Goal: Find contact information: Find contact information

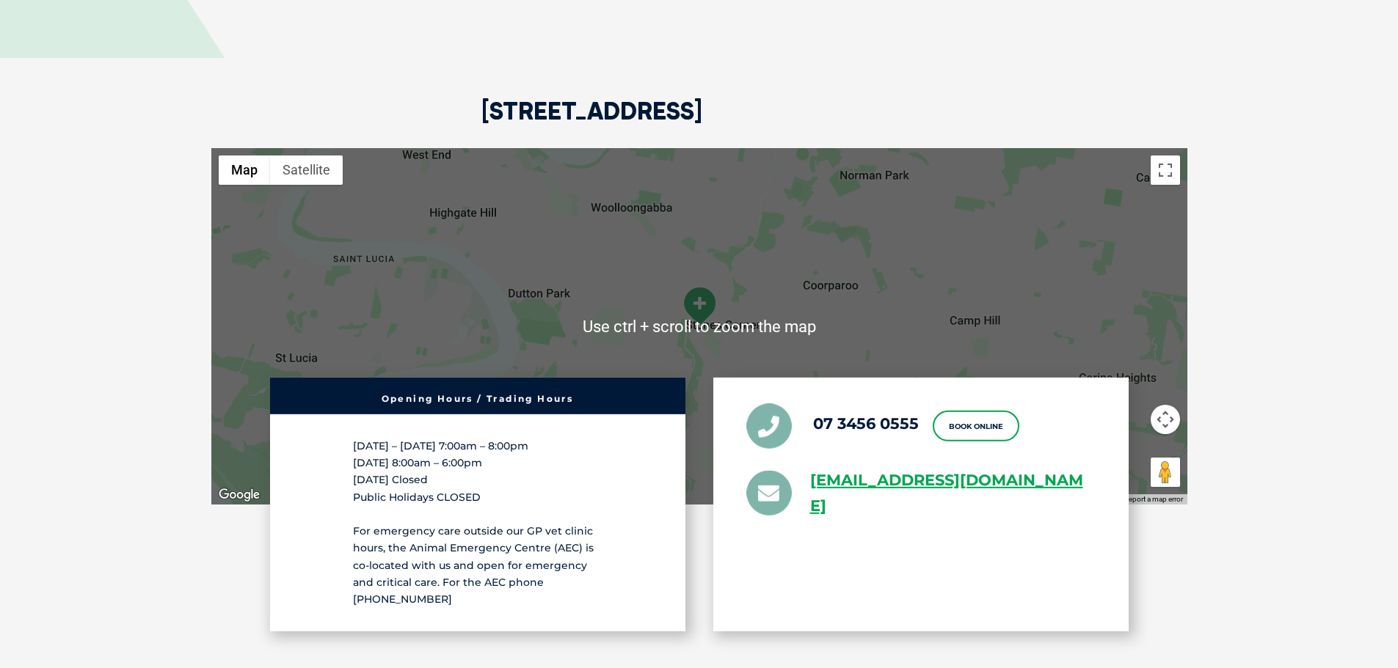
scroll to position [3815, 0]
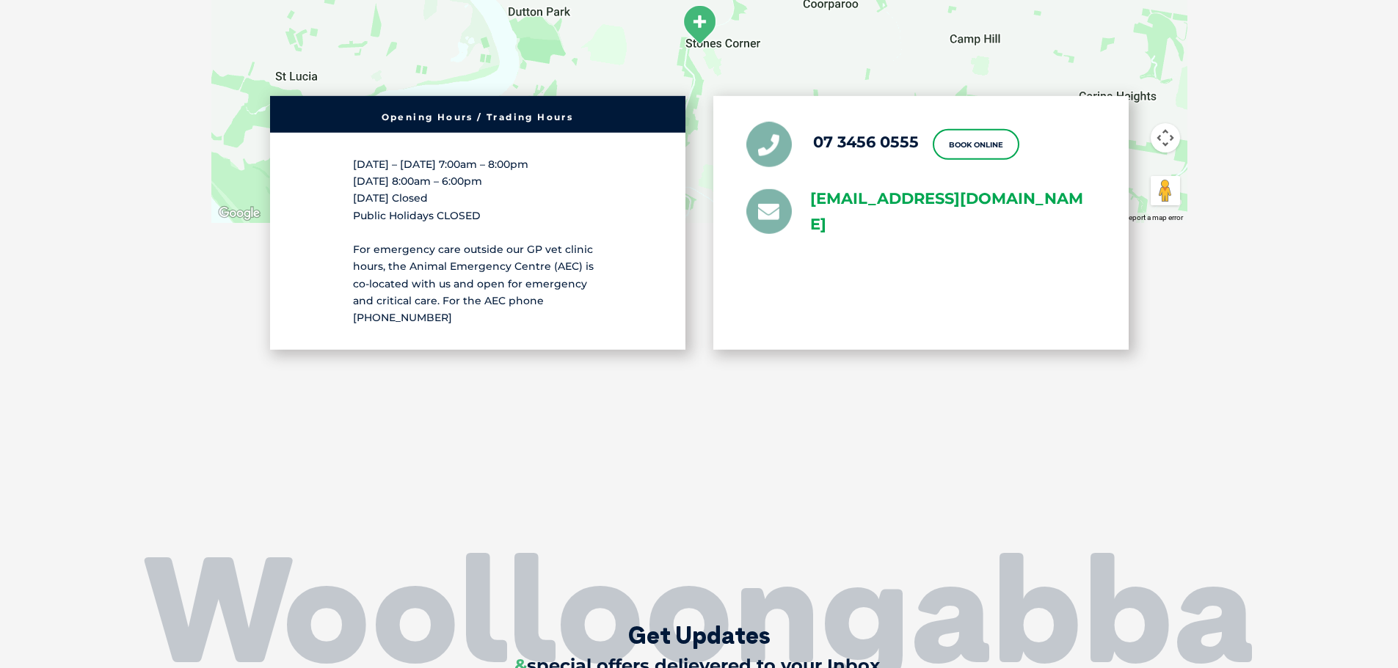
drag, startPoint x: 805, startPoint y: 156, endPoint x: 970, endPoint y: 194, distance: 169.3
click at [970, 194] on li "[EMAIL_ADDRESS][DOMAIN_NAME]" at bounding box center [920, 211] width 349 height 51
copy link "[EMAIL_ADDRESS][DOMAIN_NAME]"
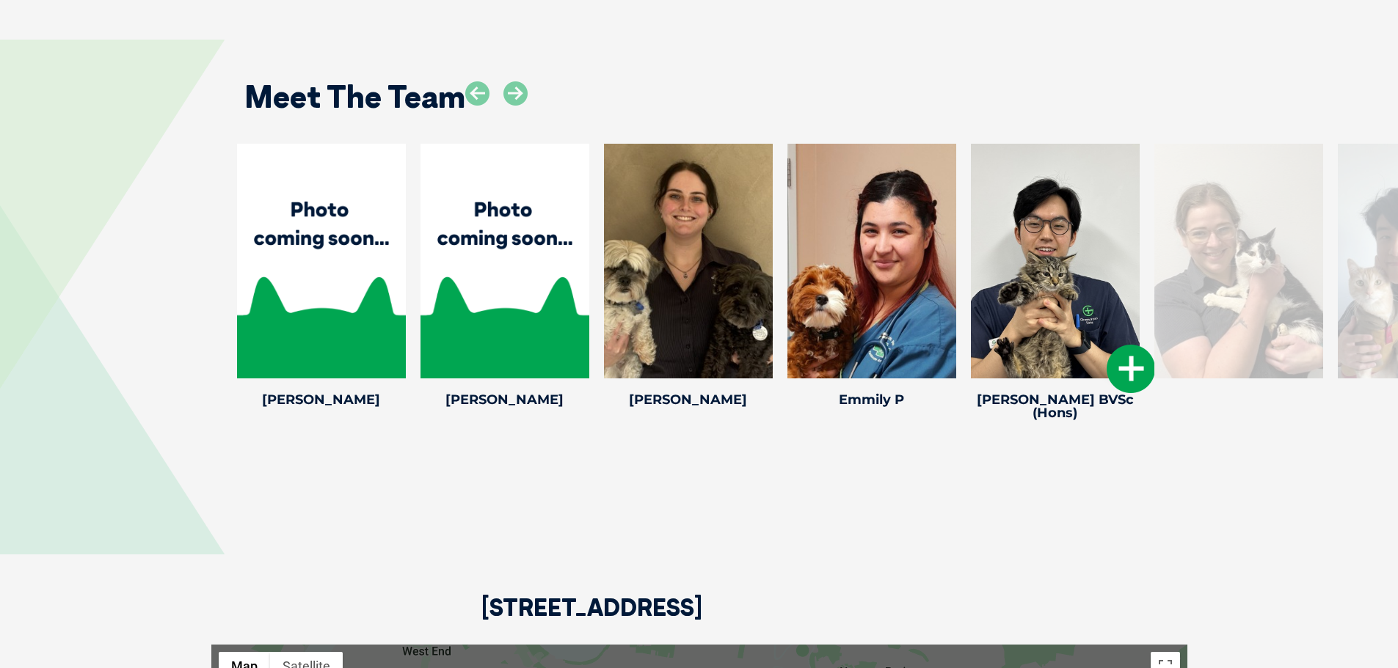
scroll to position [2862, 0]
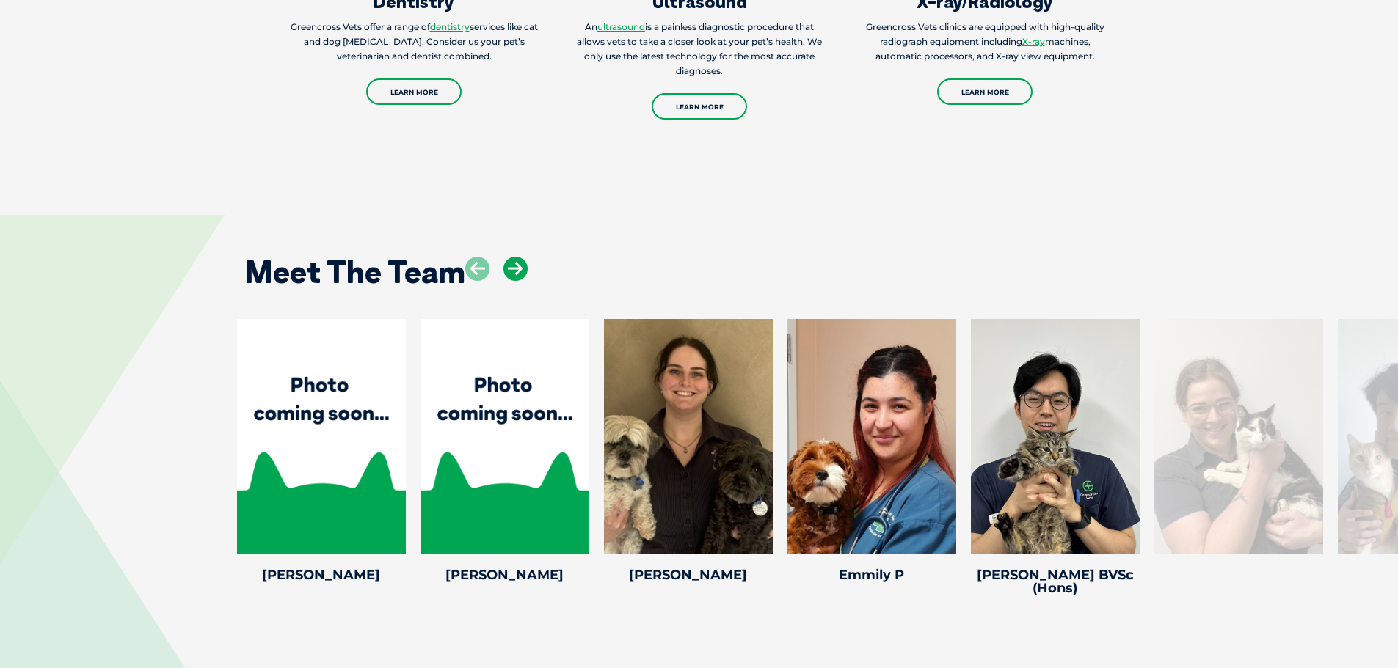
click at [520, 257] on icon at bounding box center [515, 269] width 24 height 24
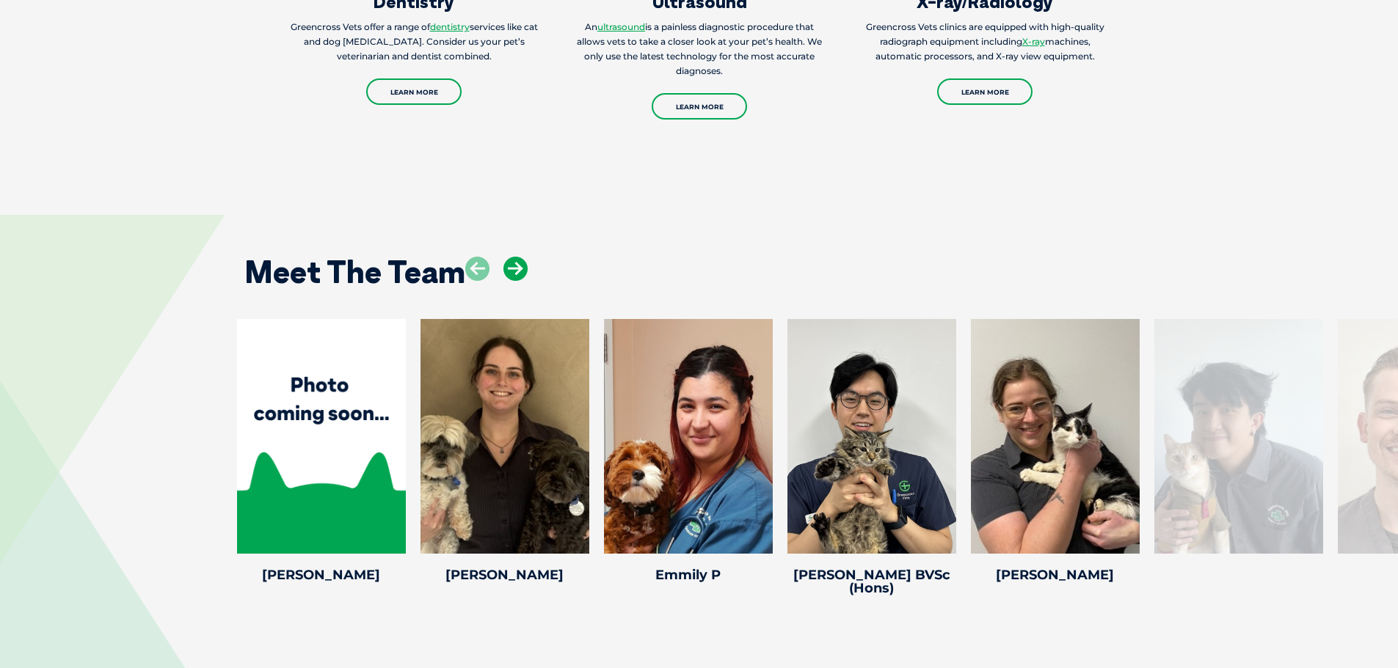
click at [520, 257] on icon at bounding box center [515, 269] width 24 height 24
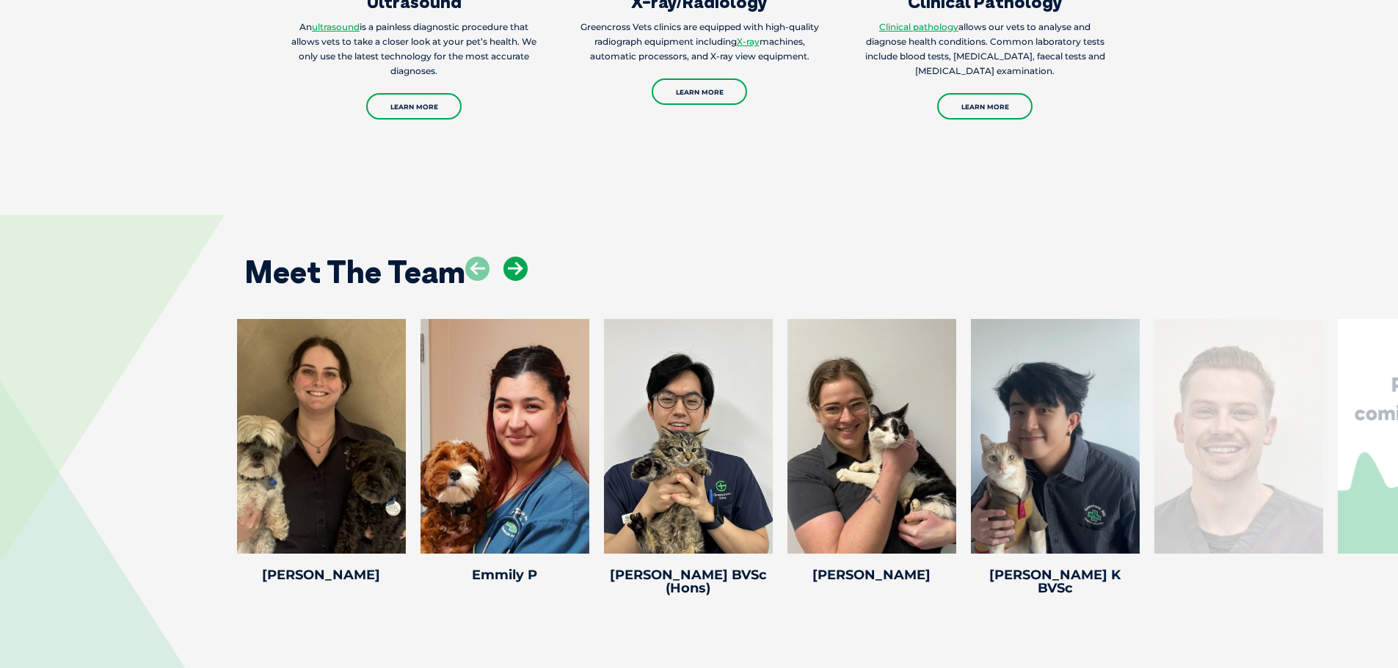
click at [520, 257] on icon at bounding box center [515, 269] width 24 height 24
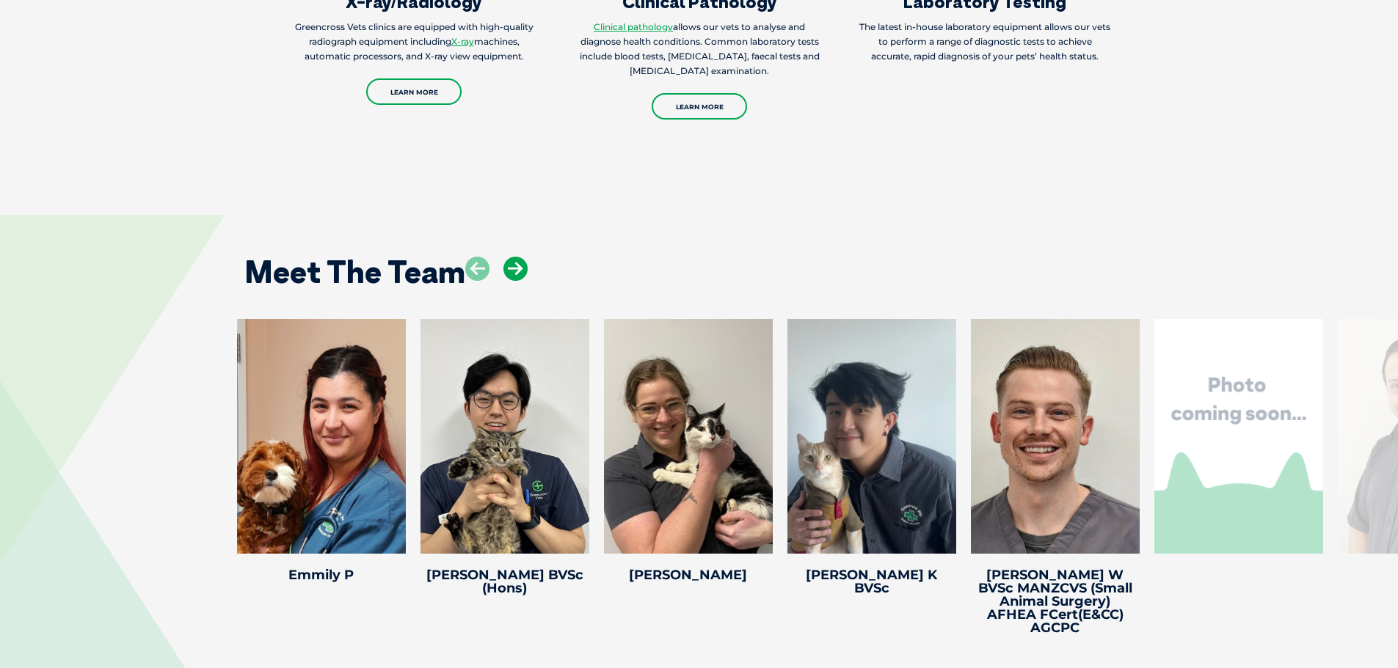
click at [520, 257] on icon at bounding box center [515, 269] width 24 height 24
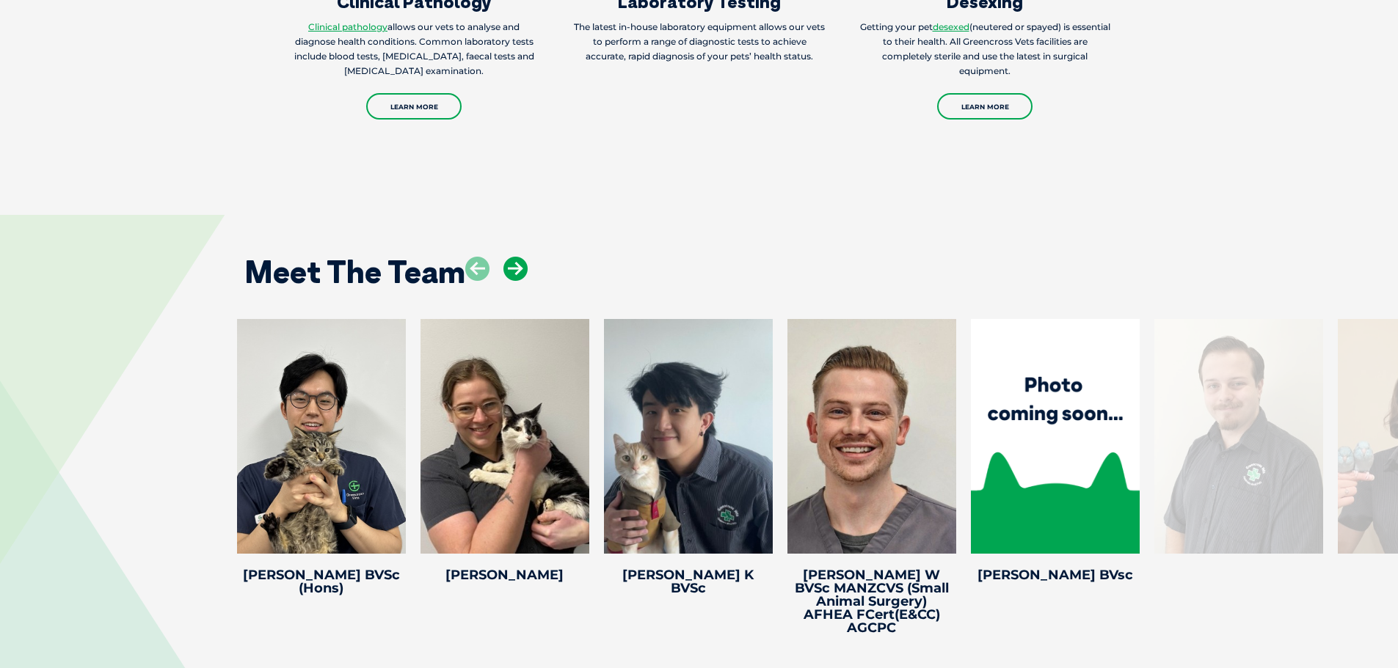
click at [520, 257] on icon at bounding box center [515, 269] width 24 height 24
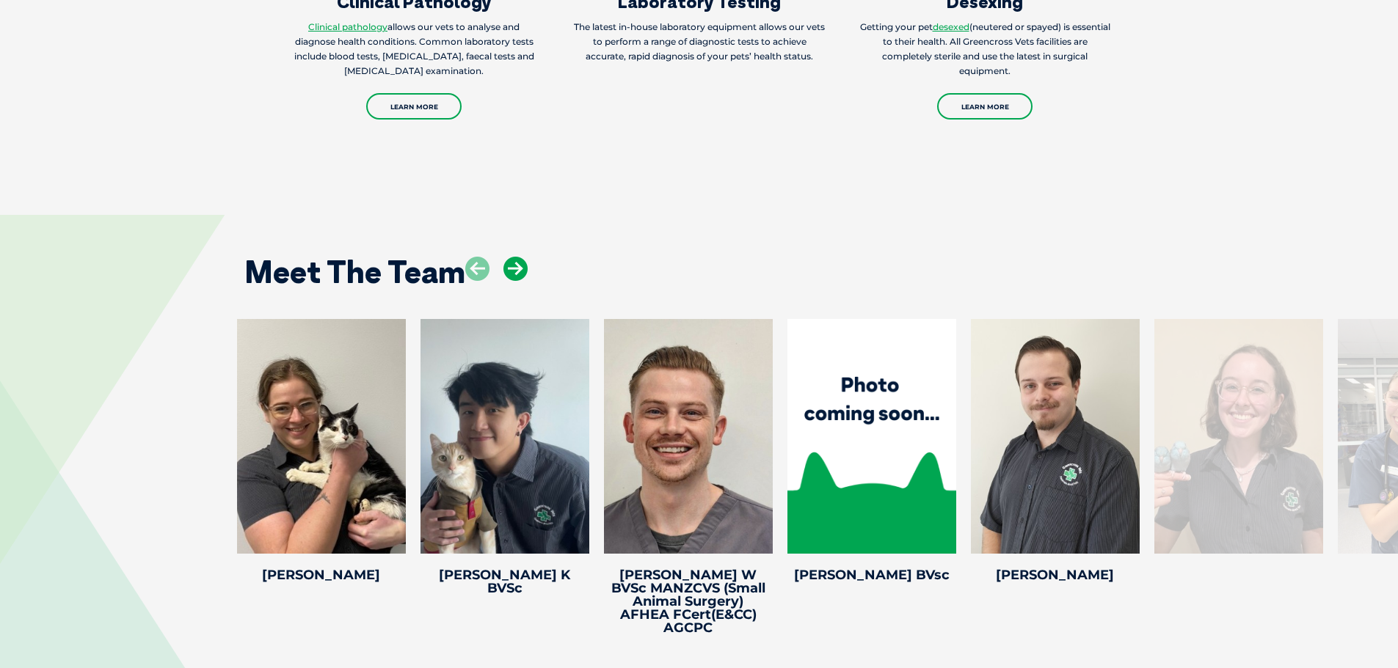
click at [520, 257] on icon at bounding box center [515, 269] width 24 height 24
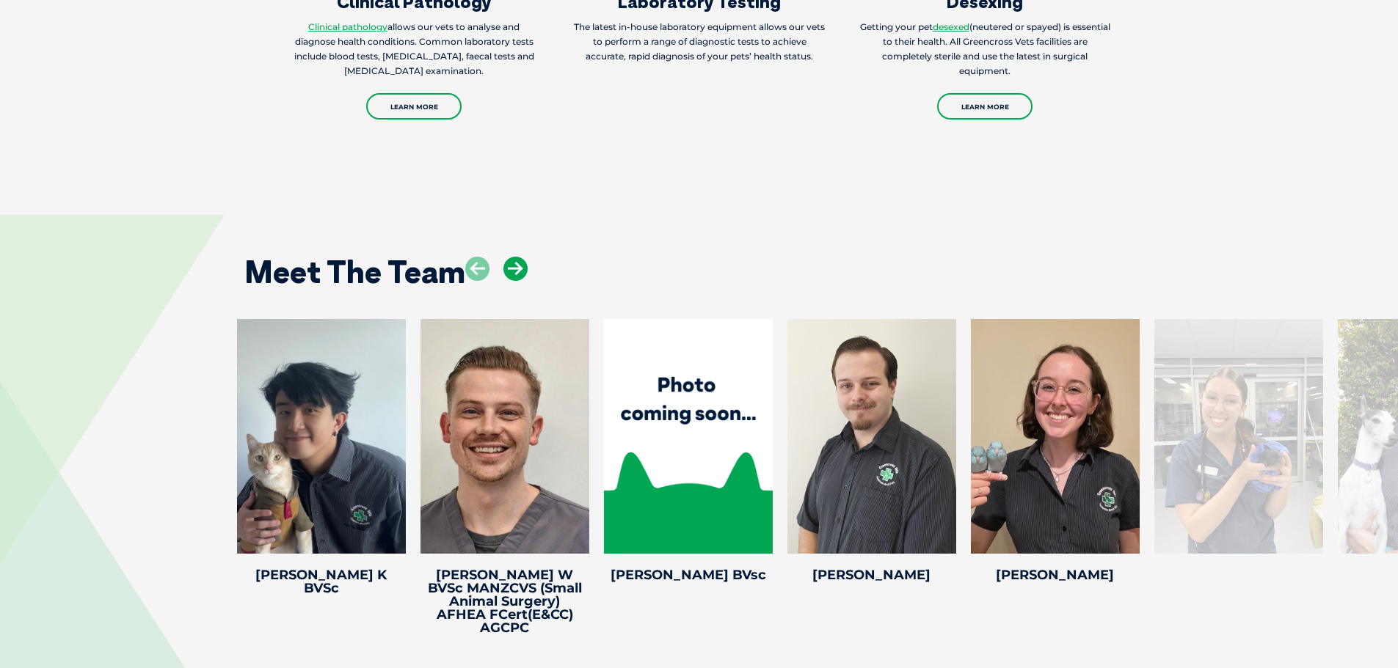
click at [520, 257] on icon at bounding box center [515, 269] width 24 height 24
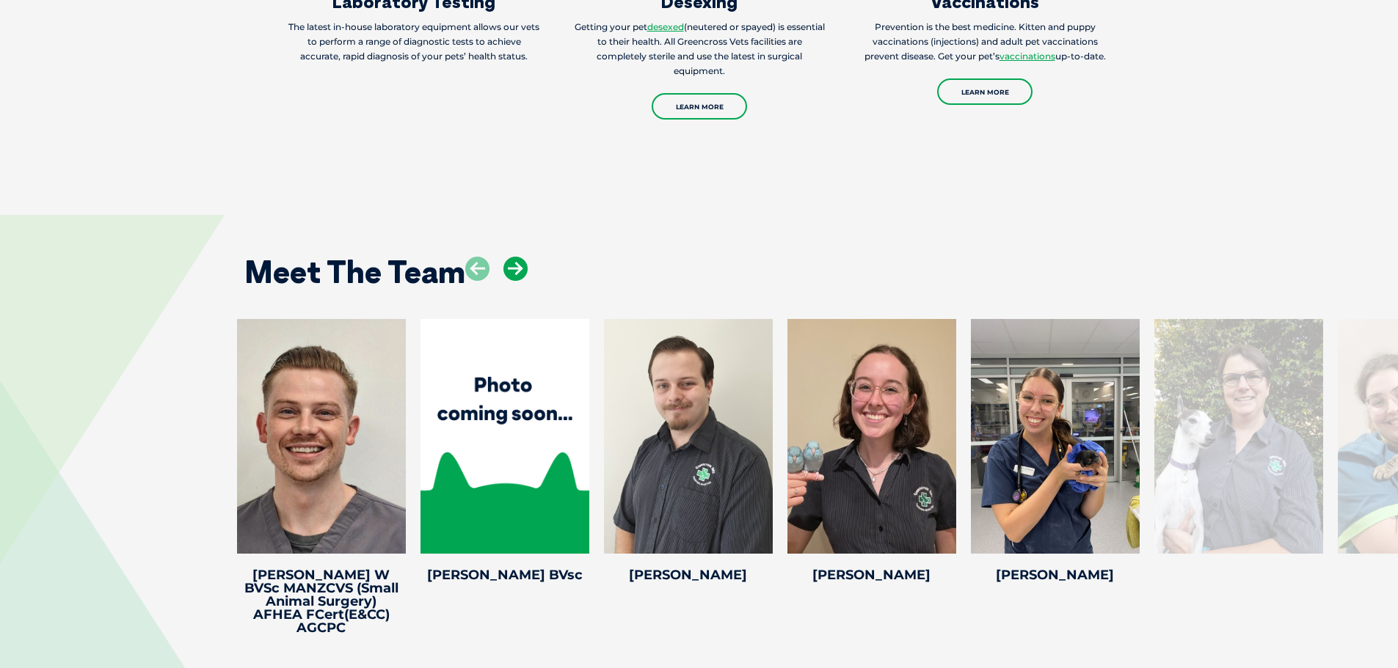
click at [520, 257] on icon at bounding box center [515, 269] width 24 height 24
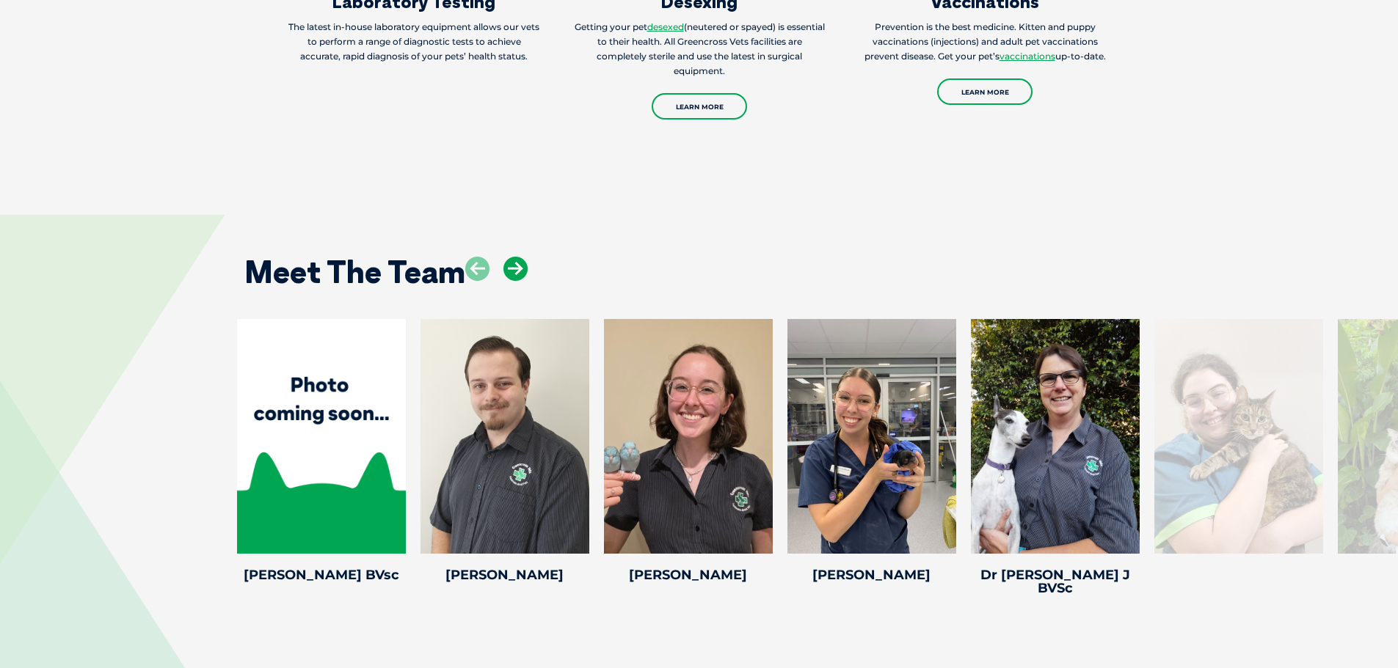
click at [520, 257] on icon at bounding box center [515, 269] width 24 height 24
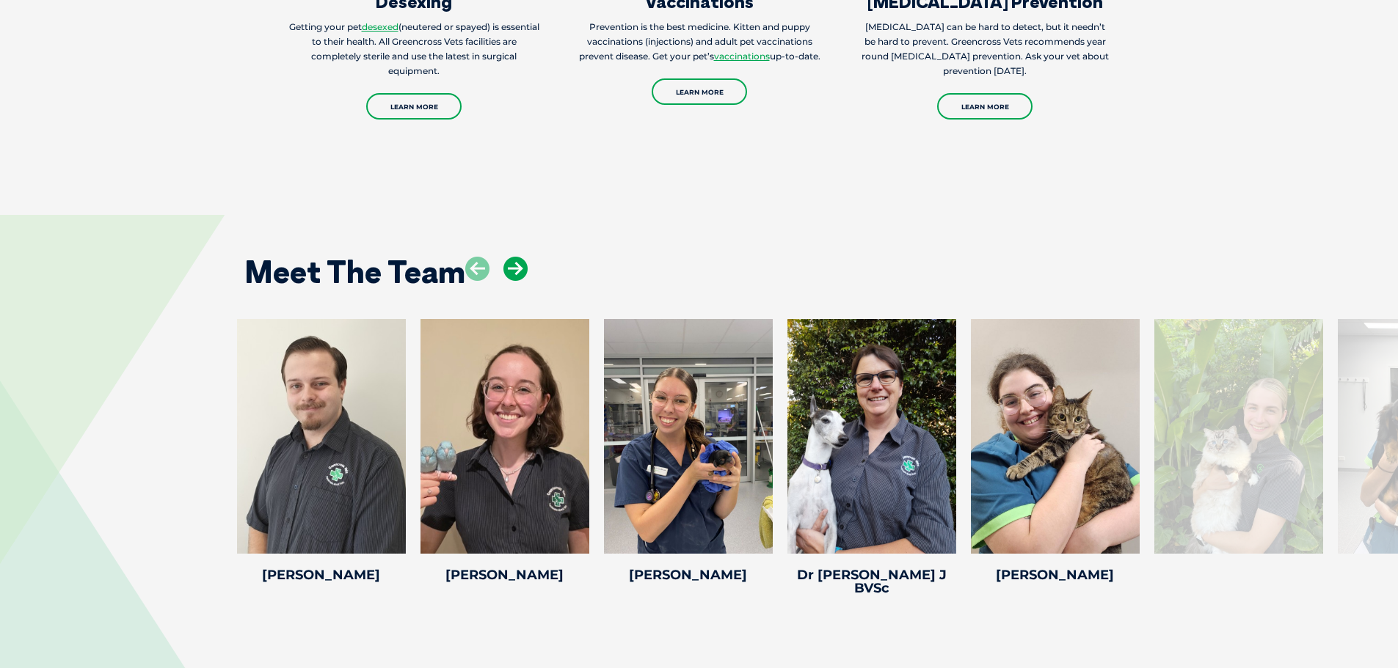
click at [520, 257] on icon at bounding box center [515, 269] width 24 height 24
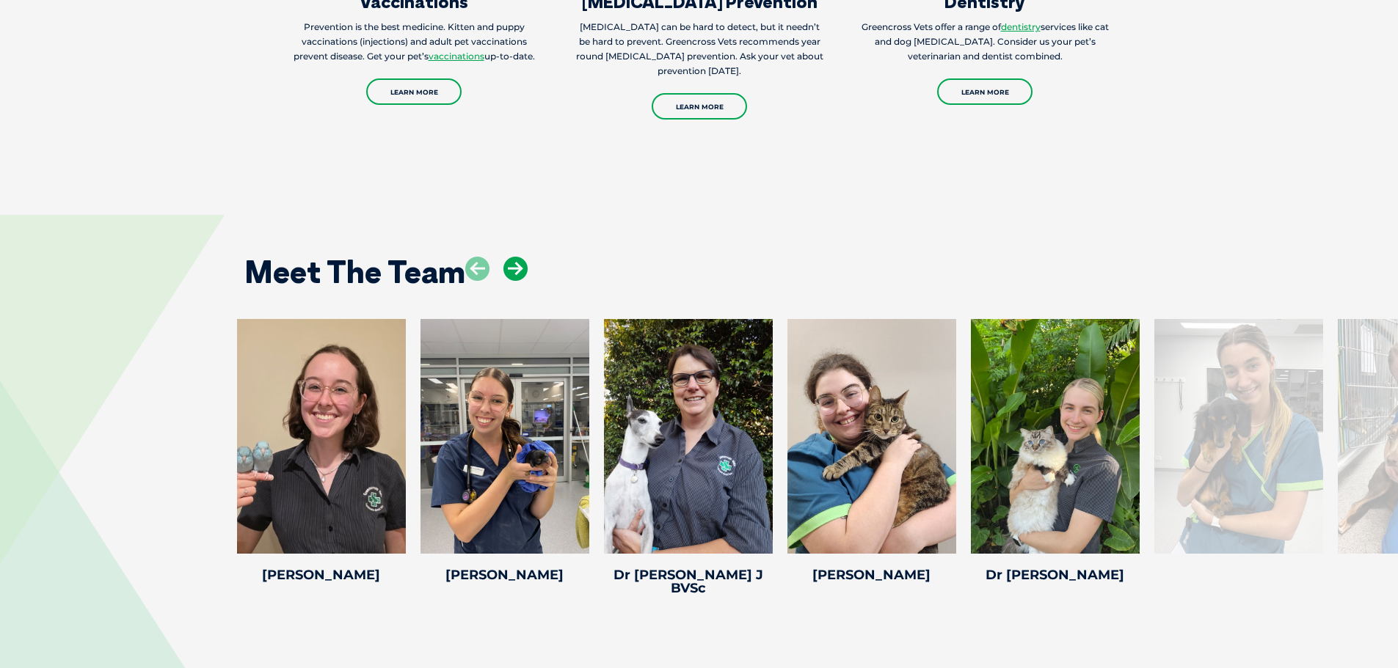
click at [520, 257] on icon at bounding box center [515, 269] width 24 height 24
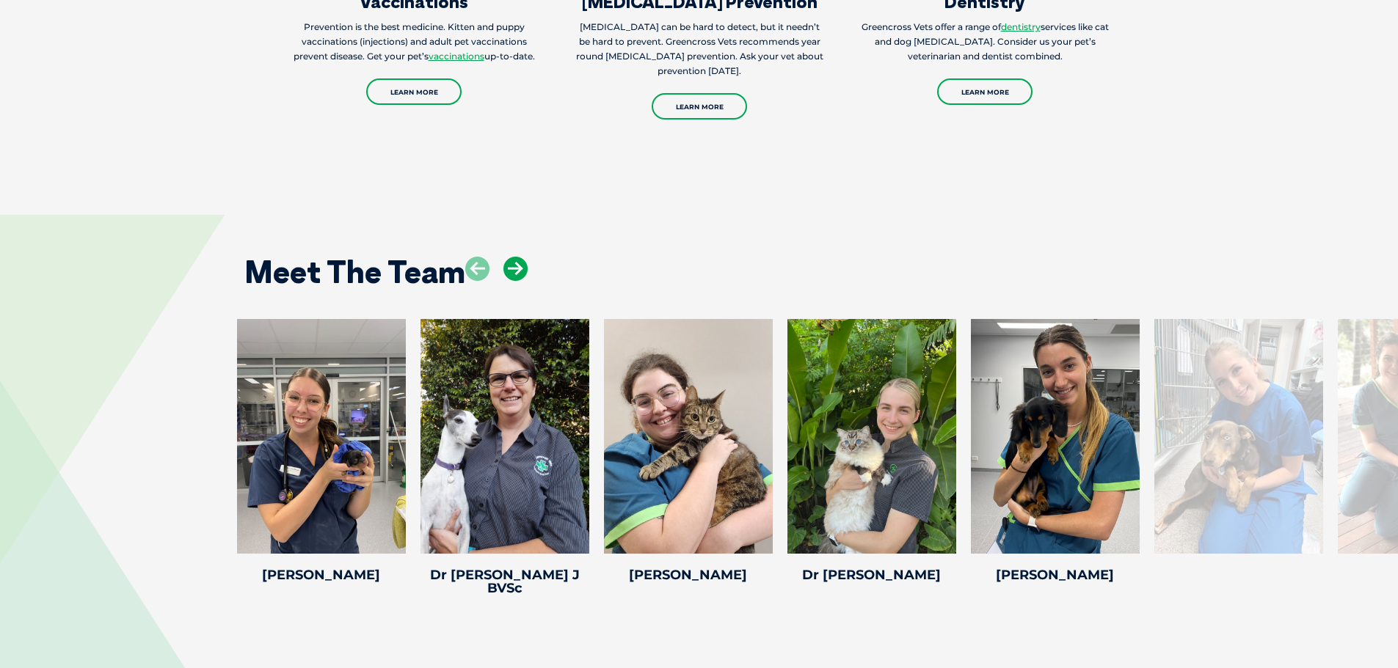
click at [520, 257] on icon at bounding box center [515, 269] width 24 height 24
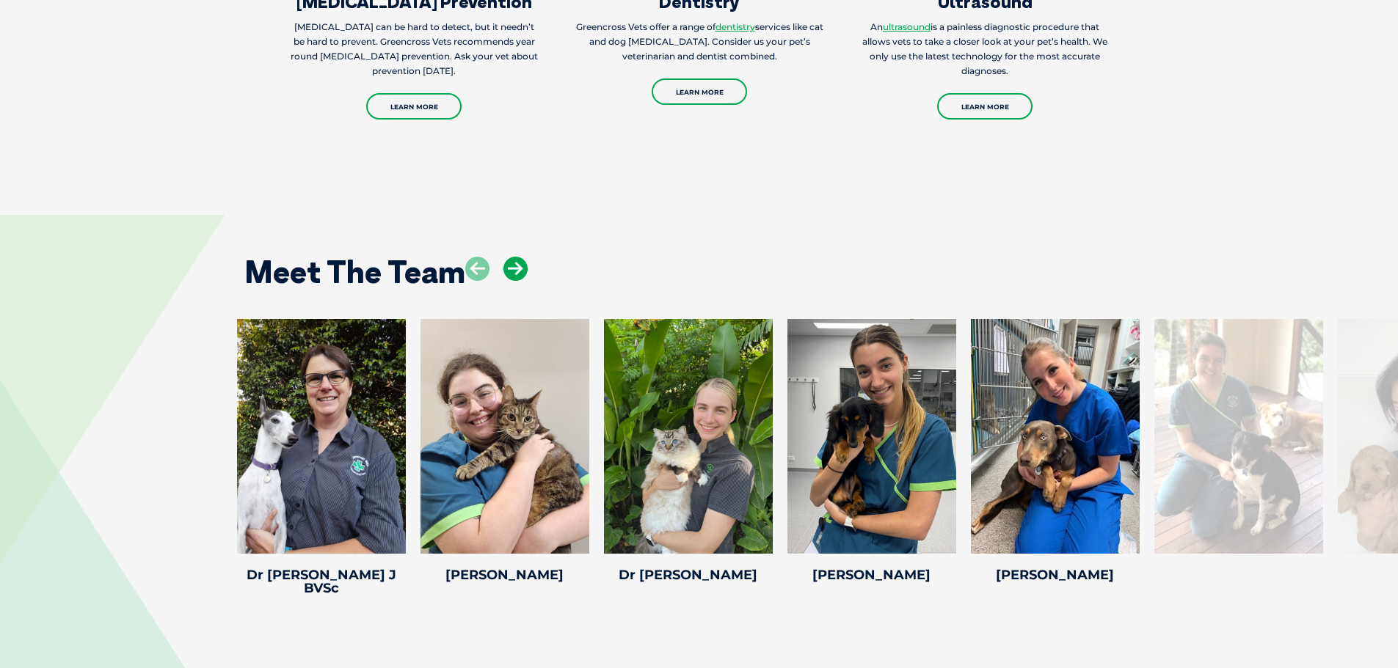
click at [520, 257] on icon at bounding box center [515, 269] width 24 height 24
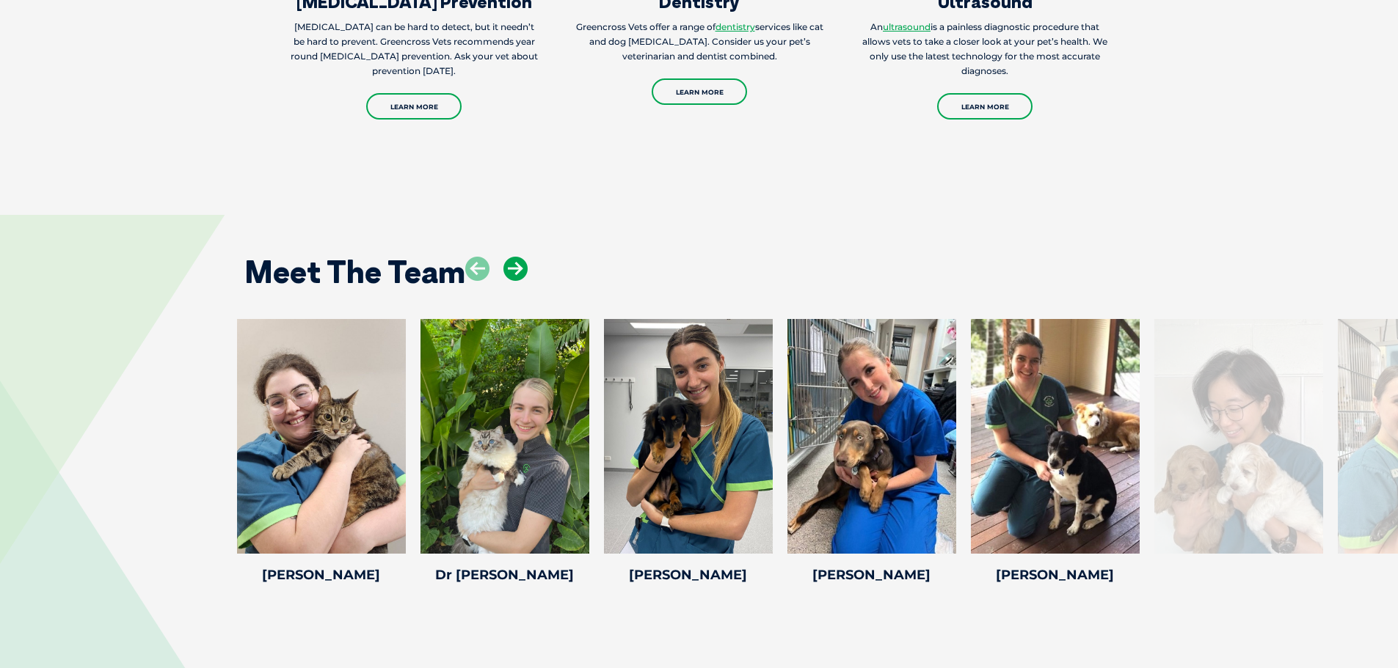
click at [520, 257] on icon at bounding box center [515, 269] width 24 height 24
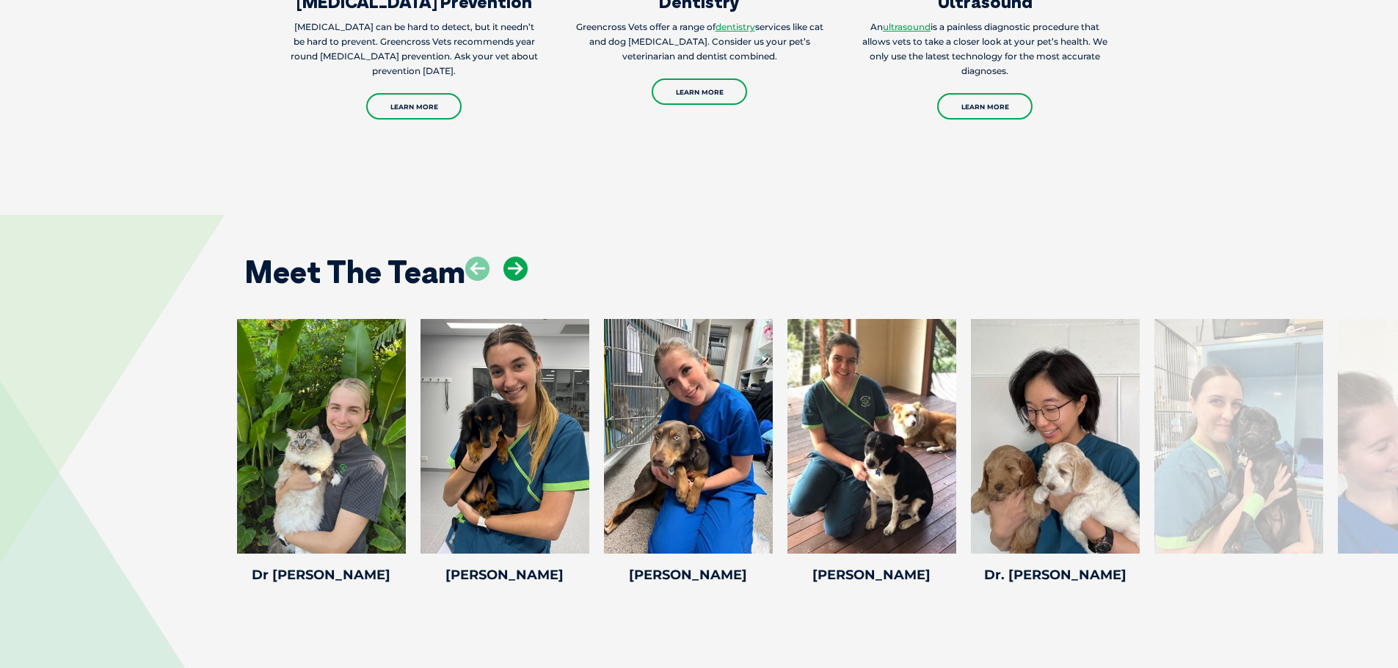
click at [520, 257] on icon at bounding box center [515, 269] width 24 height 24
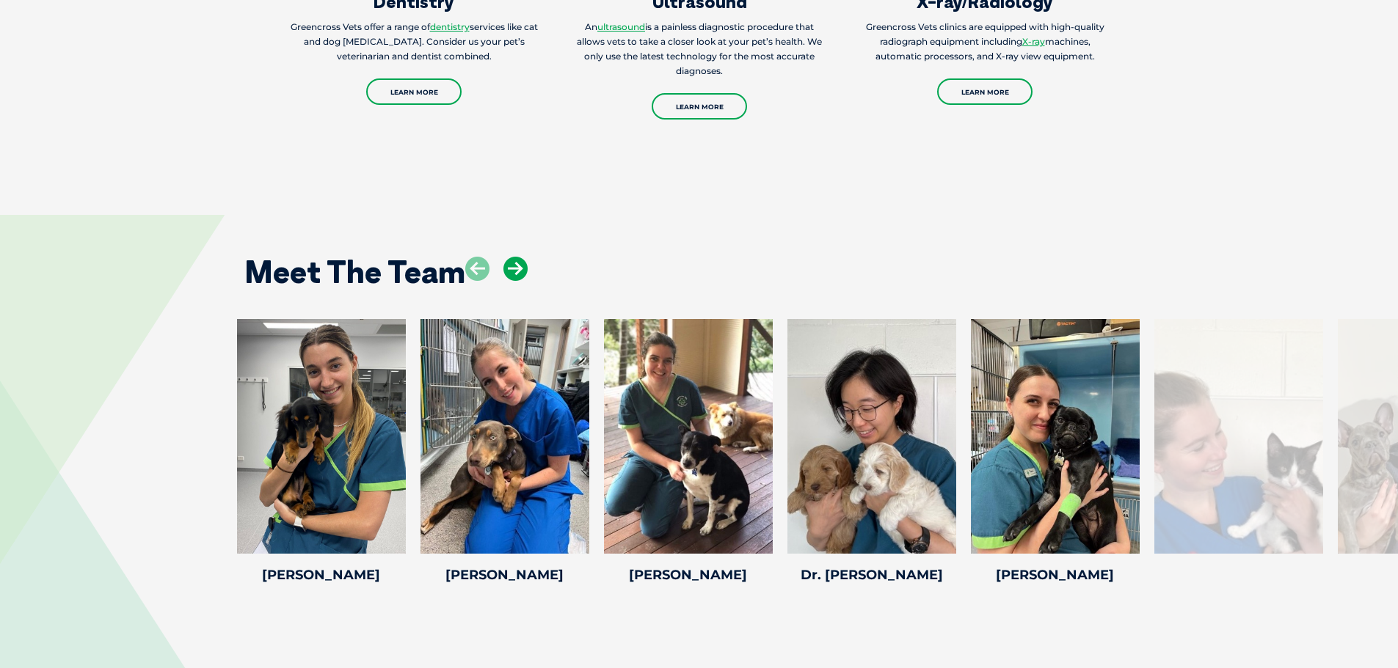
click at [520, 257] on icon at bounding box center [515, 269] width 24 height 24
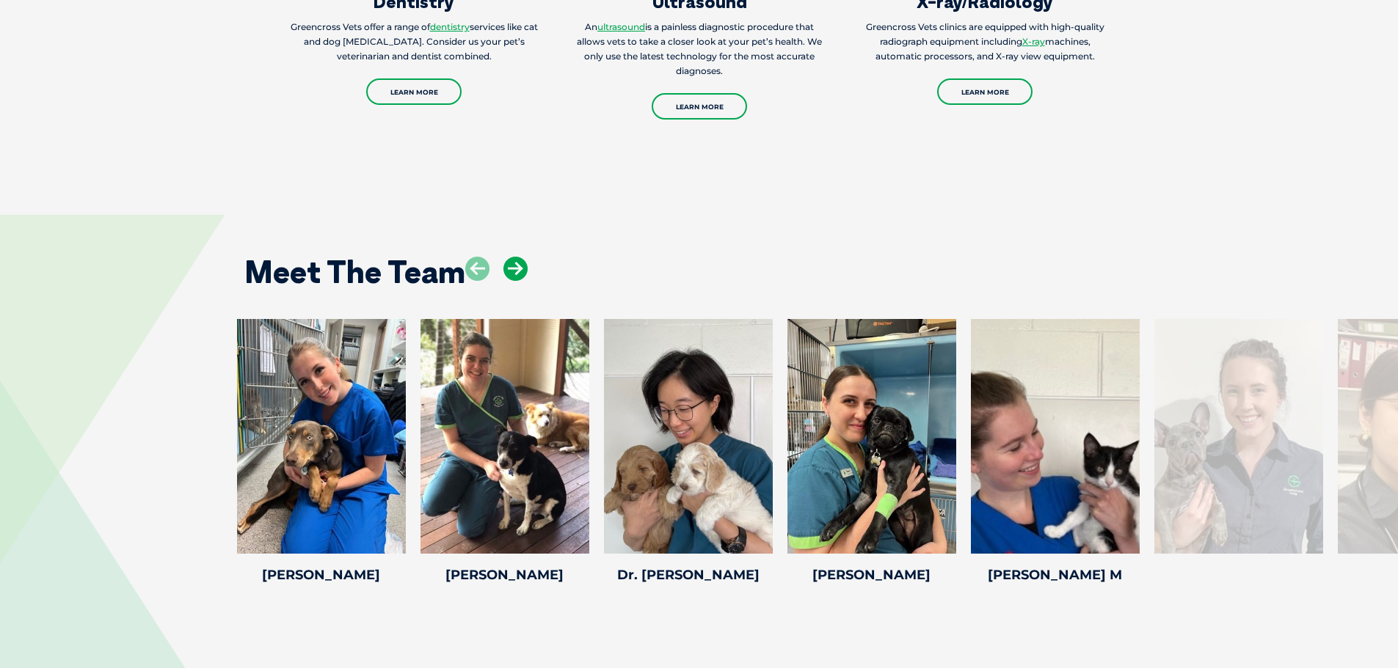
click at [520, 257] on icon at bounding box center [515, 269] width 24 height 24
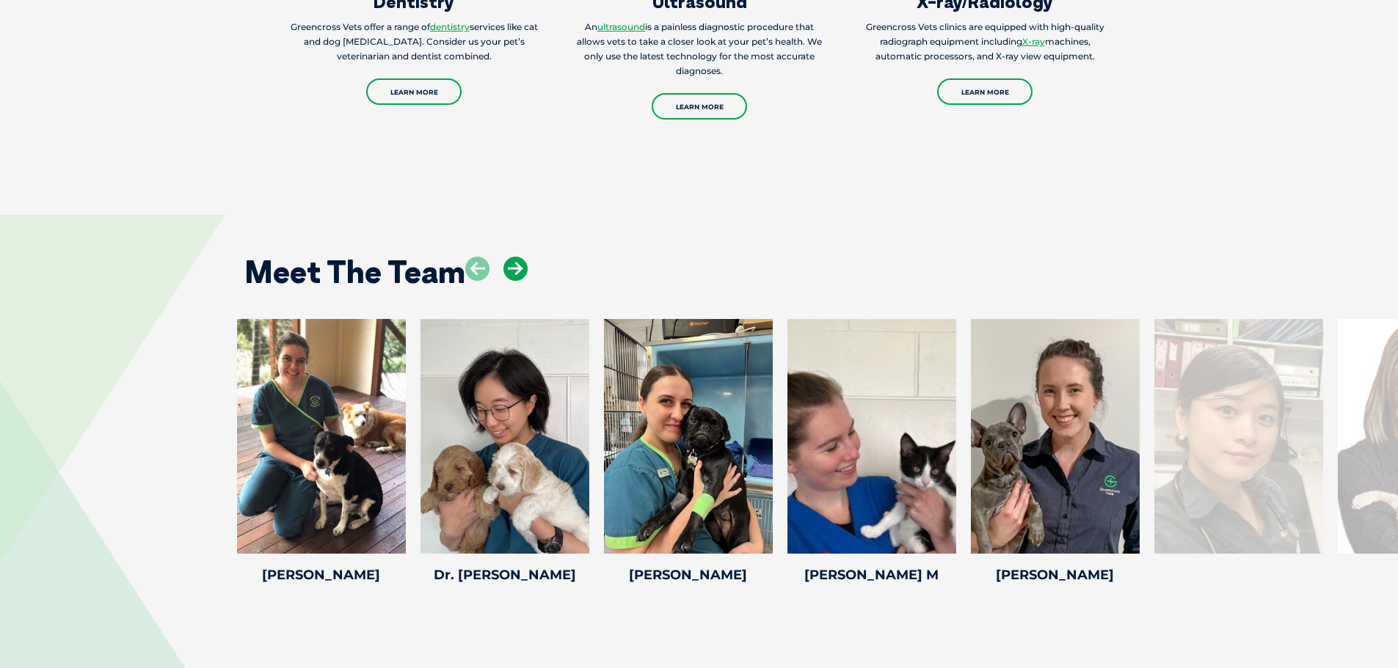
click at [520, 257] on icon at bounding box center [515, 269] width 24 height 24
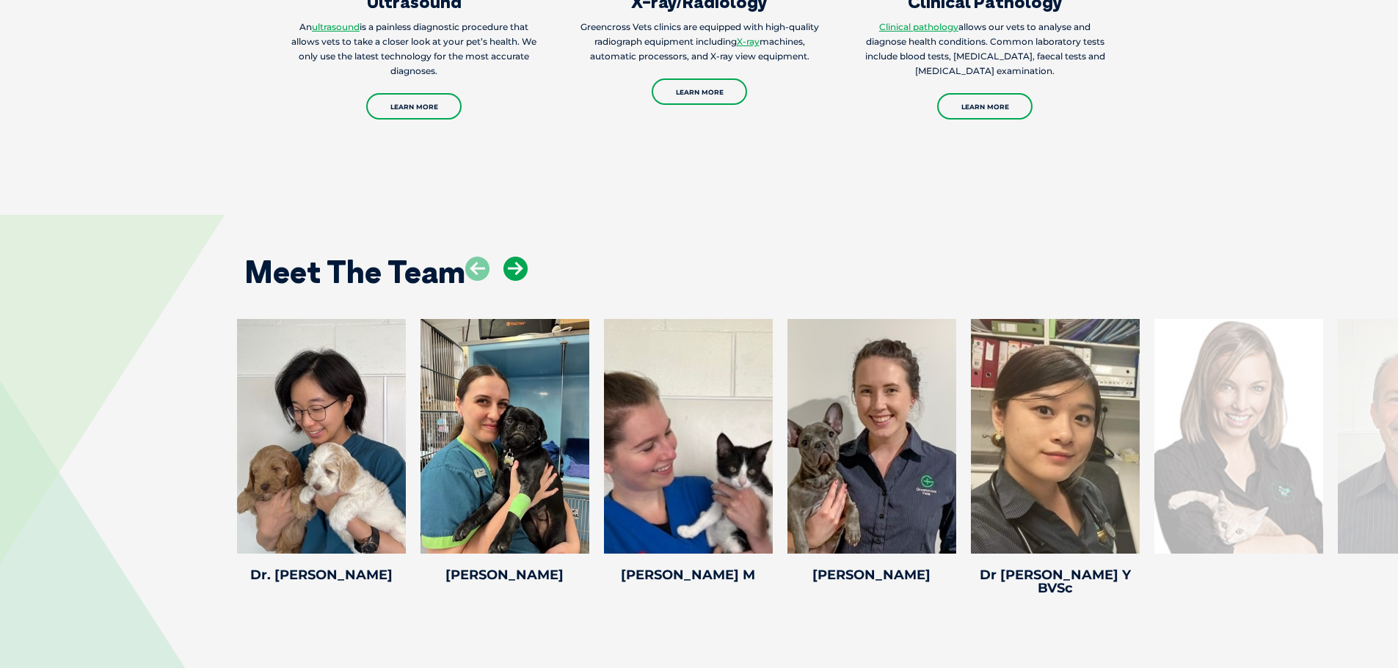
click at [520, 257] on icon at bounding box center [515, 269] width 24 height 24
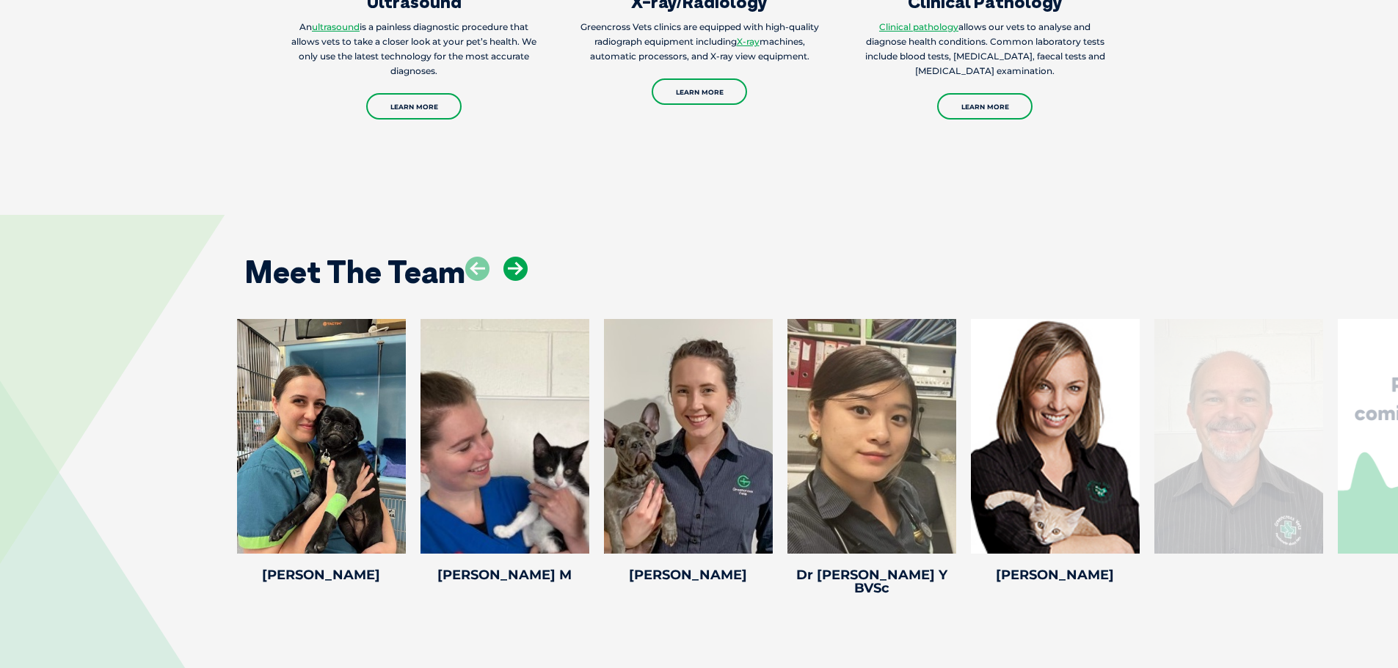
click at [520, 257] on icon at bounding box center [515, 269] width 24 height 24
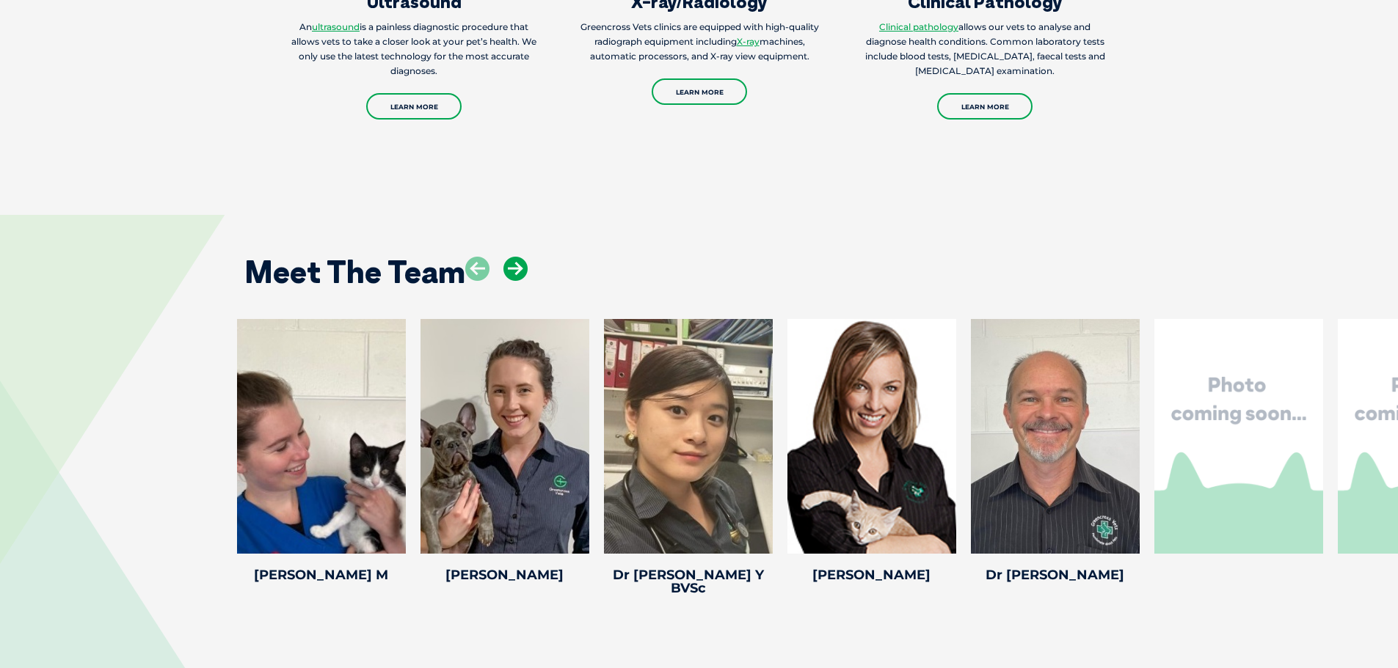
click at [520, 257] on icon at bounding box center [515, 269] width 24 height 24
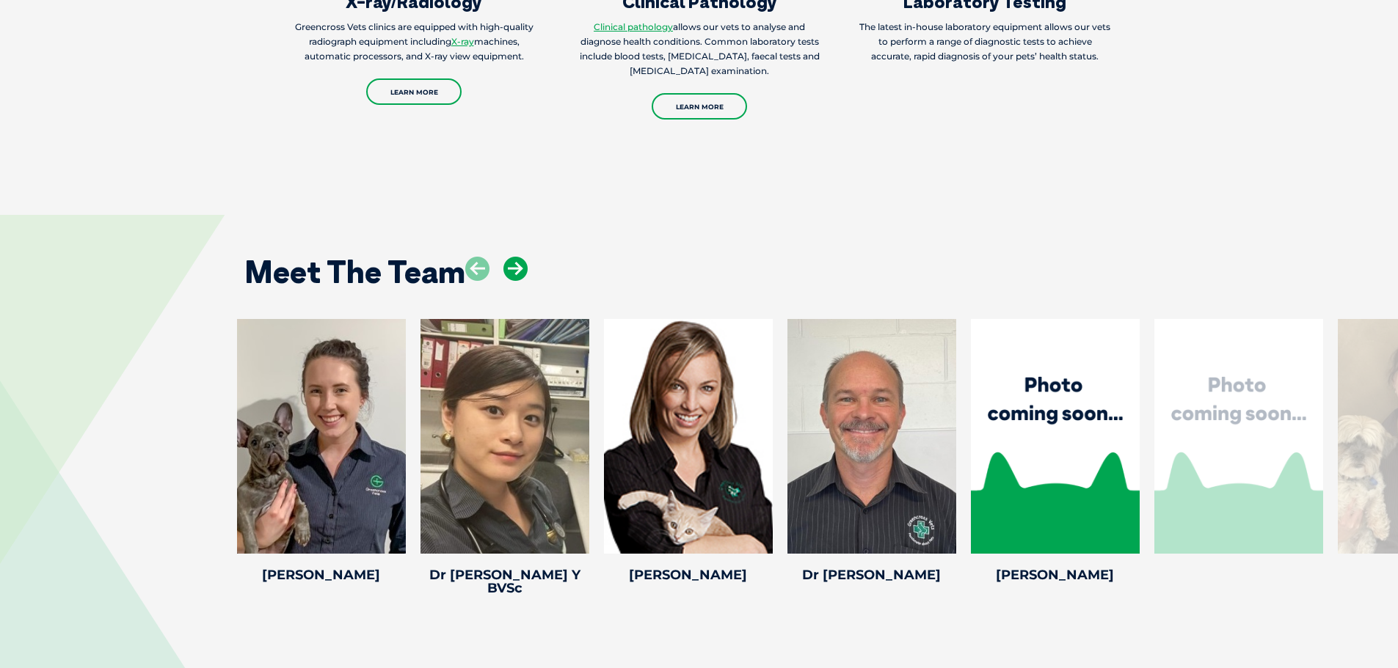
click at [520, 257] on icon at bounding box center [515, 269] width 24 height 24
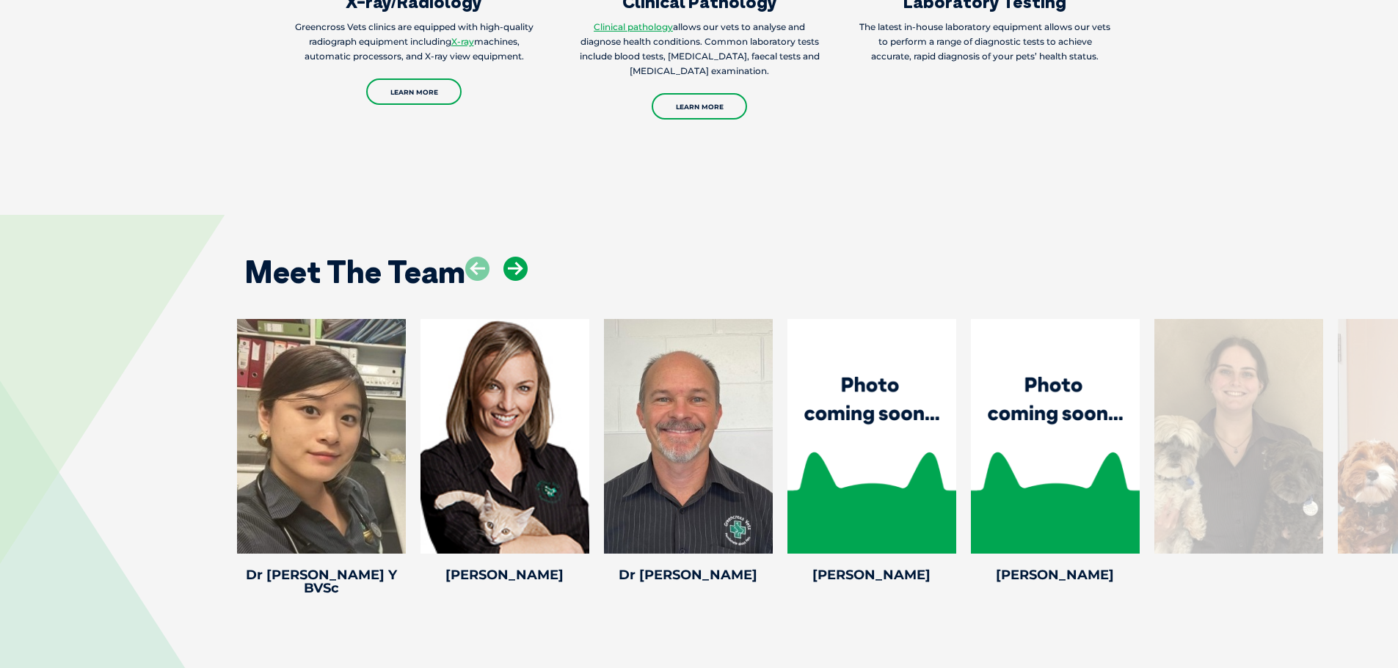
click at [520, 257] on icon at bounding box center [515, 269] width 24 height 24
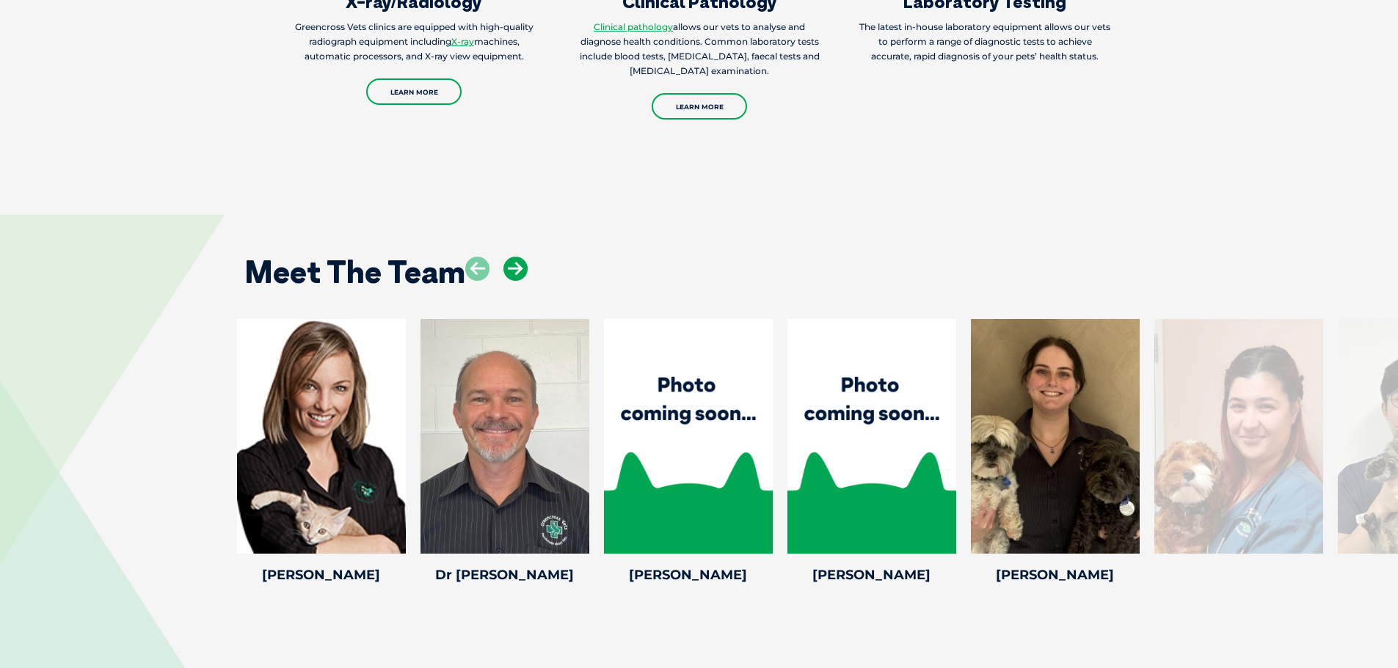
click at [520, 257] on icon at bounding box center [515, 269] width 24 height 24
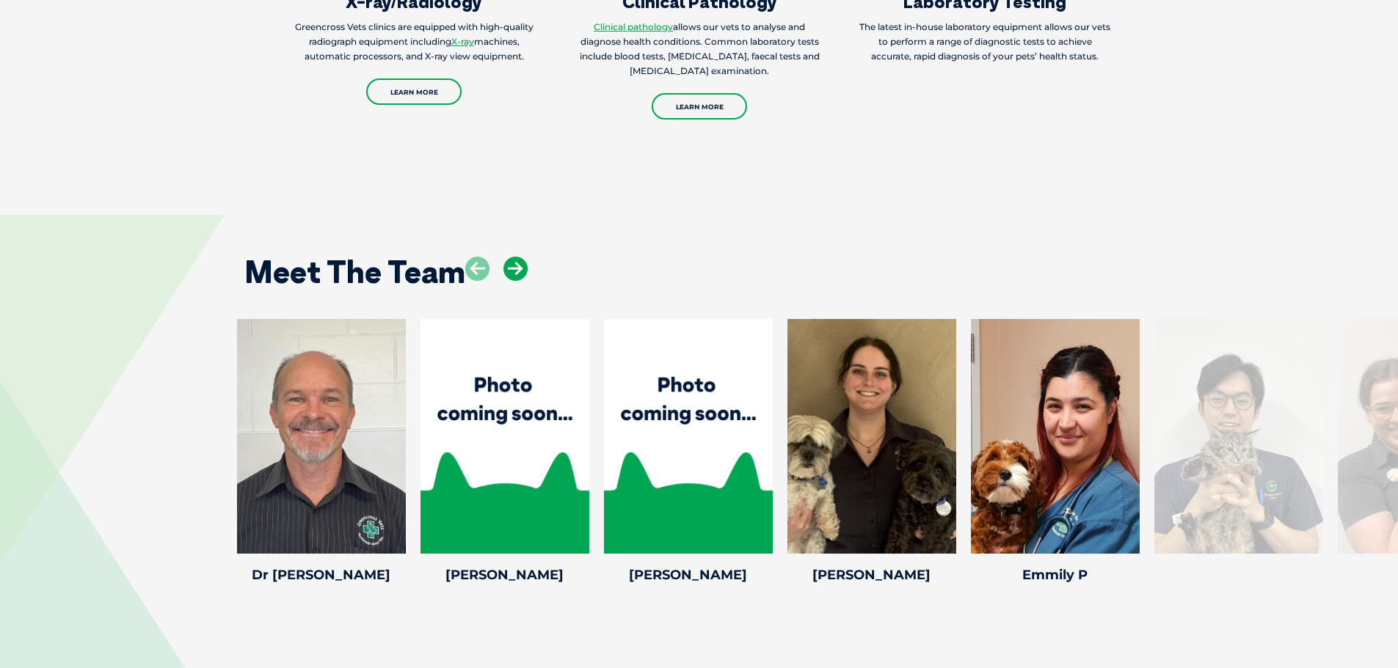
click at [520, 257] on icon at bounding box center [515, 269] width 24 height 24
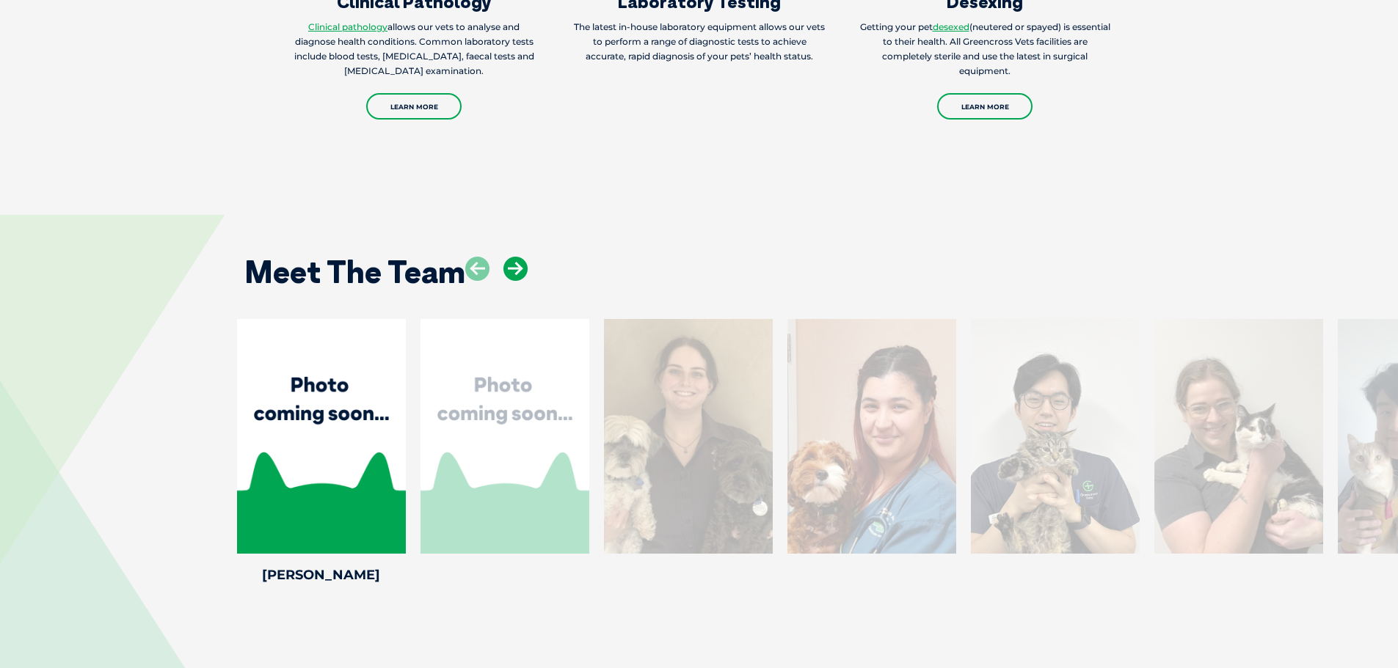
click at [520, 257] on icon at bounding box center [515, 269] width 24 height 24
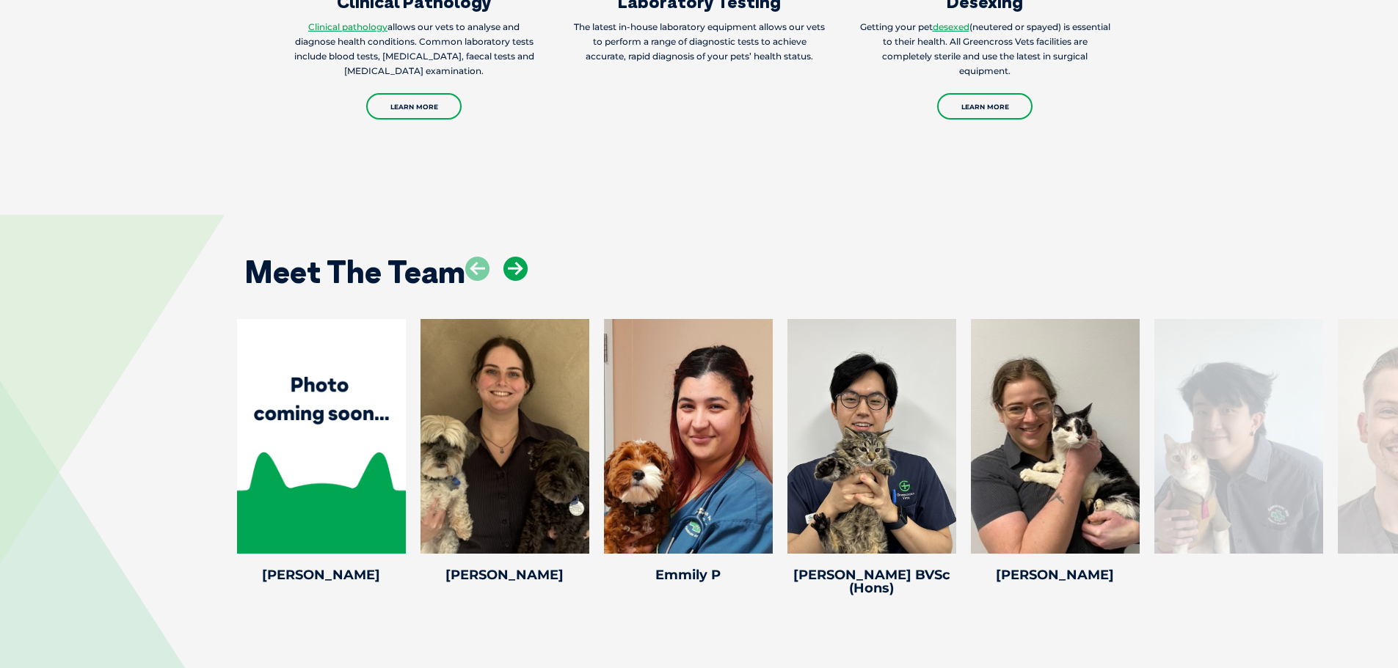
click at [520, 257] on icon at bounding box center [515, 269] width 24 height 24
